Goal: Find specific page/section: Find specific page/section

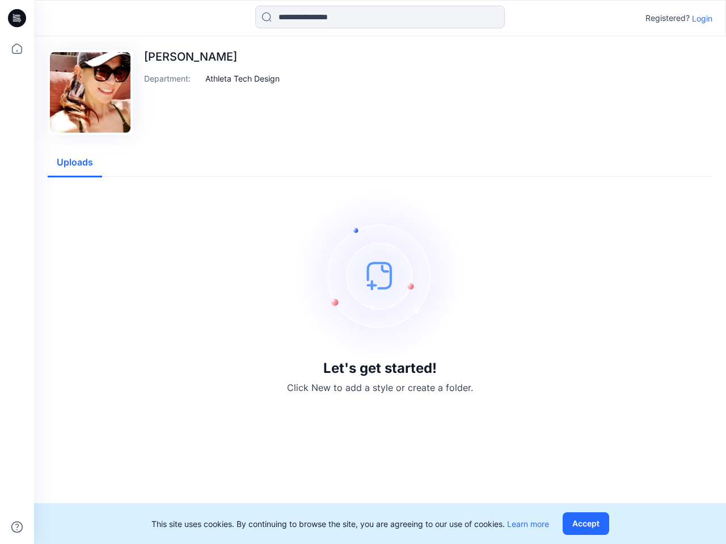
click at [363, 272] on img at bounding box center [380, 276] width 170 height 170
click at [18, 18] on icon at bounding box center [18, 18] width 5 height 1
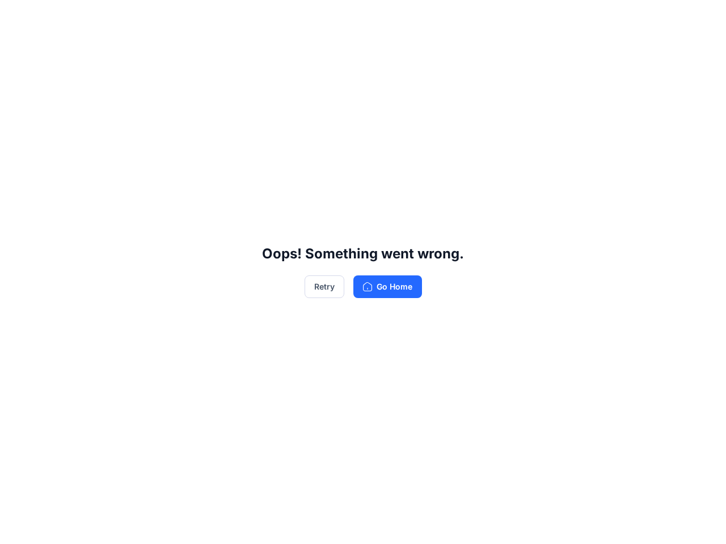
click at [17, 527] on div "Oops! Something went wrong. Retry Go Home" at bounding box center [363, 272] width 726 height 544
click at [380, 17] on div "Oops! Something went wrong. Retry Go Home" at bounding box center [363, 272] width 726 height 544
click at [702, 18] on div "Oops! Something went wrong. Retry Go Home" at bounding box center [363, 272] width 726 height 544
click at [243, 78] on div "Oops! Something went wrong. Retry Go Home" at bounding box center [363, 272] width 726 height 544
click at [75, 163] on div "Oops! Something went wrong. Retry Go Home" at bounding box center [363, 272] width 726 height 544
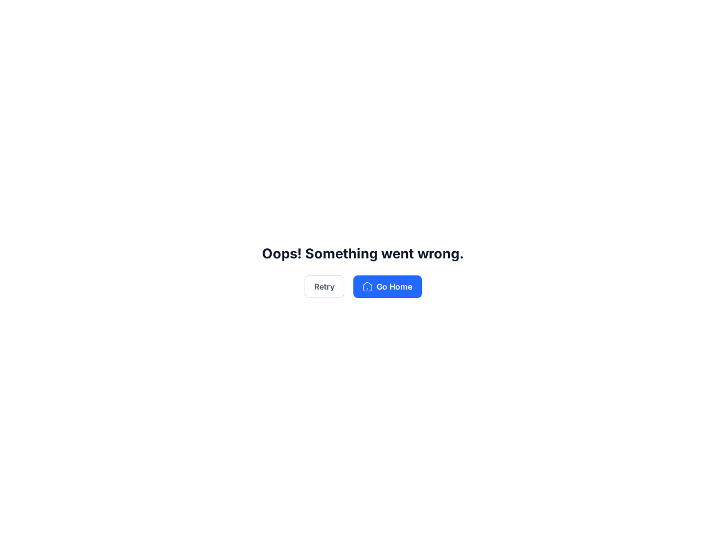
click at [588, 524] on div "Oops! Something went wrong. Retry Go Home" at bounding box center [363, 272] width 726 height 544
